Goal: Information Seeking & Learning: Learn about a topic

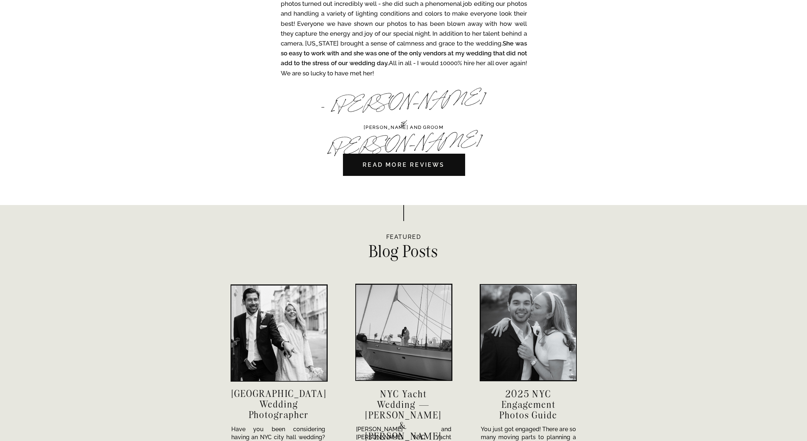
scroll to position [2292, 0]
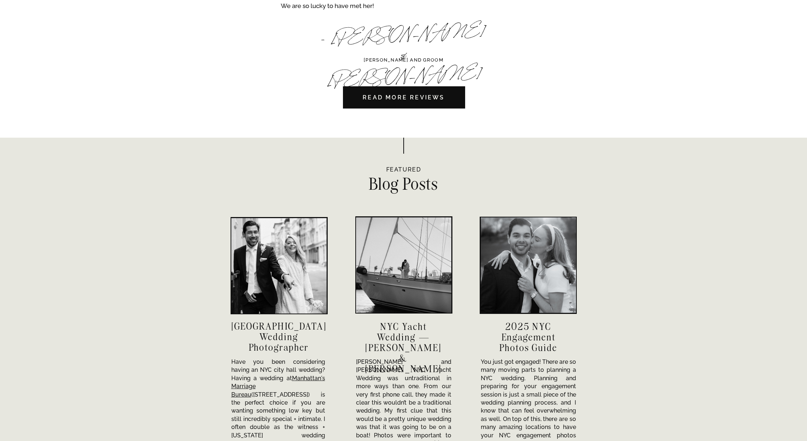
click at [395, 302] on div at bounding box center [403, 264] width 95 height 95
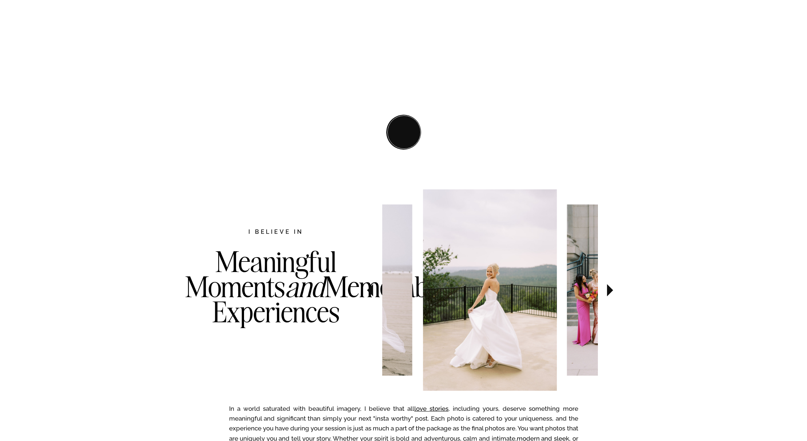
scroll to position [0, 0]
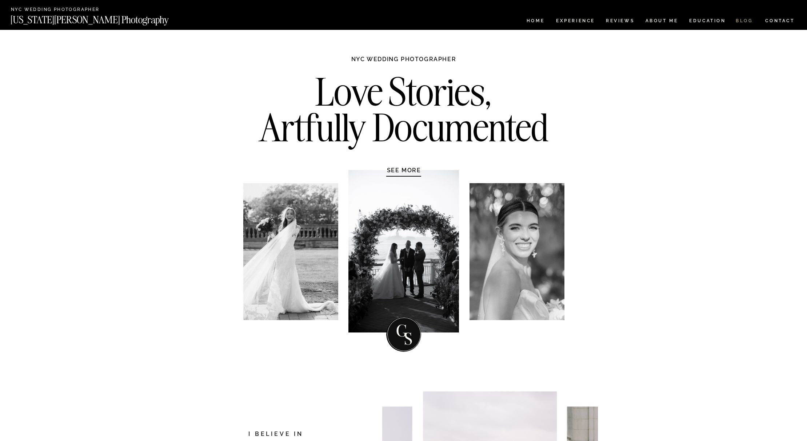
click at [741, 23] on nav "BLOG" at bounding box center [744, 22] width 17 height 6
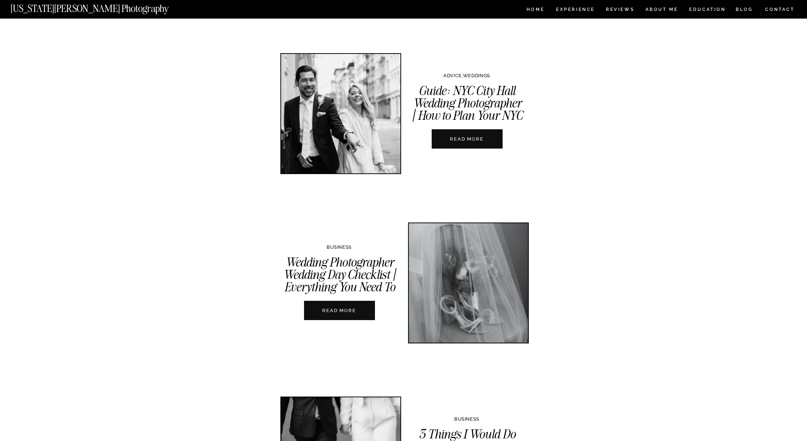
scroll to position [958, 0]
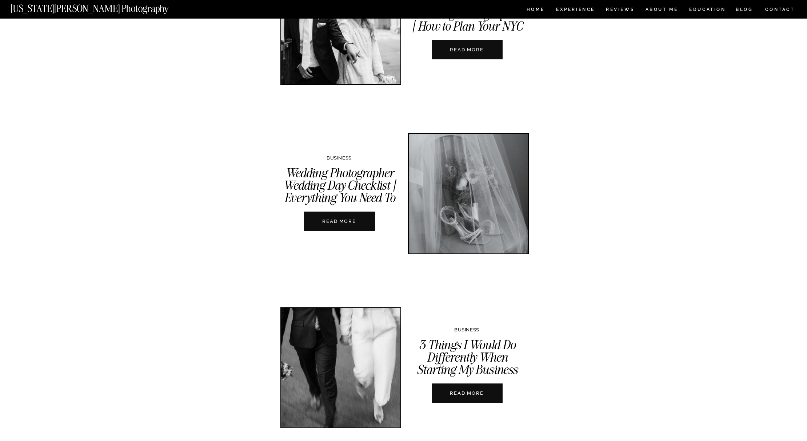
click at [345, 220] on nav "READ MORE" at bounding box center [339, 221] width 81 height 7
